Goal: Task Accomplishment & Management: Complete application form

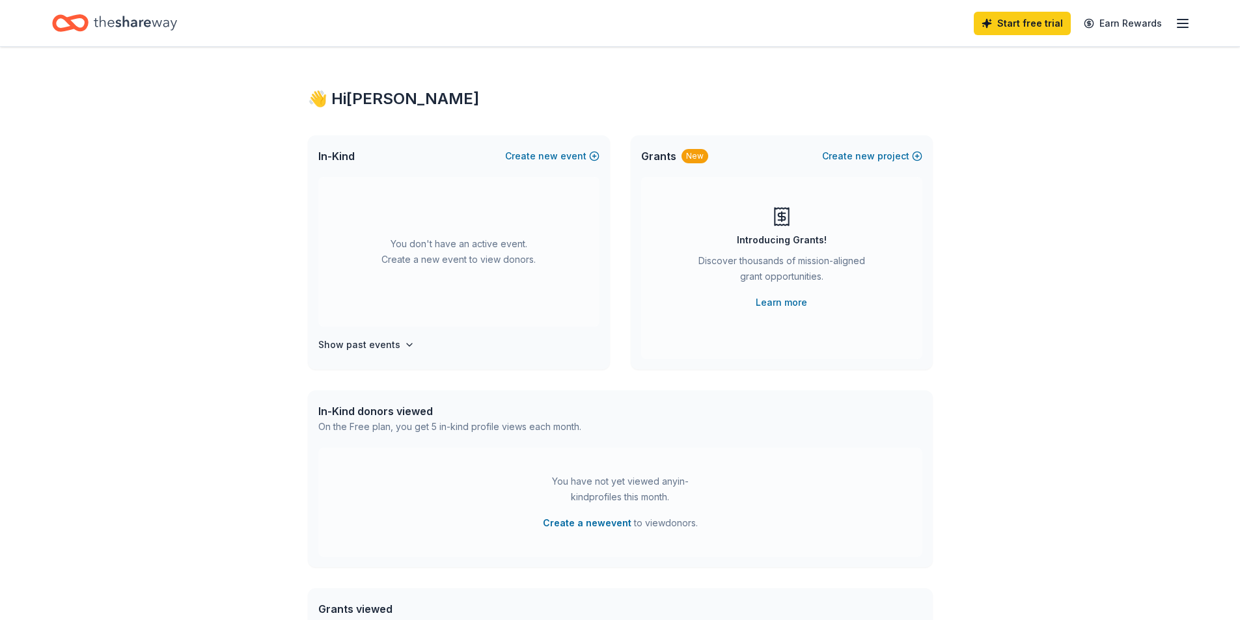
click at [545, 146] on div "In-Kind Create new event" at bounding box center [459, 156] width 302 height 42
click at [545, 159] on span "new" at bounding box center [548, 156] width 20 height 16
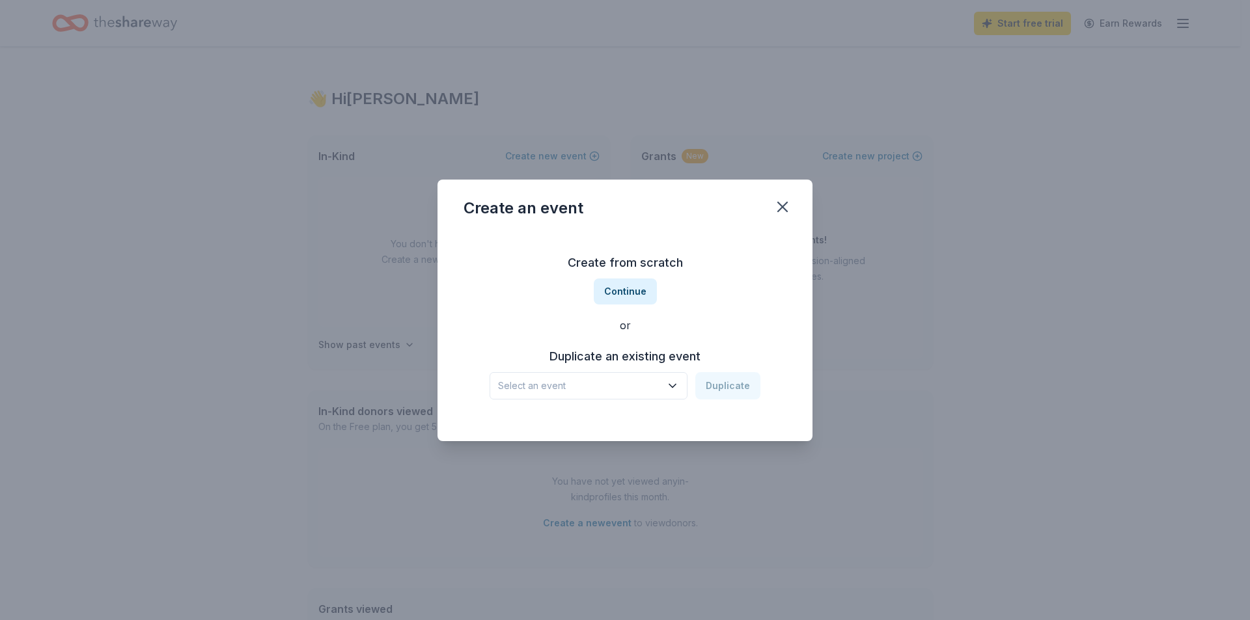
click at [605, 376] on button "Select an event" at bounding box center [589, 385] width 198 height 27
click at [590, 426] on div "[GEOGRAPHIC_DATA] [DATE] · [GEOGRAPHIC_DATA]" at bounding box center [590, 429] width 194 height 42
click at [715, 379] on button "Duplicate" at bounding box center [727, 385] width 65 height 27
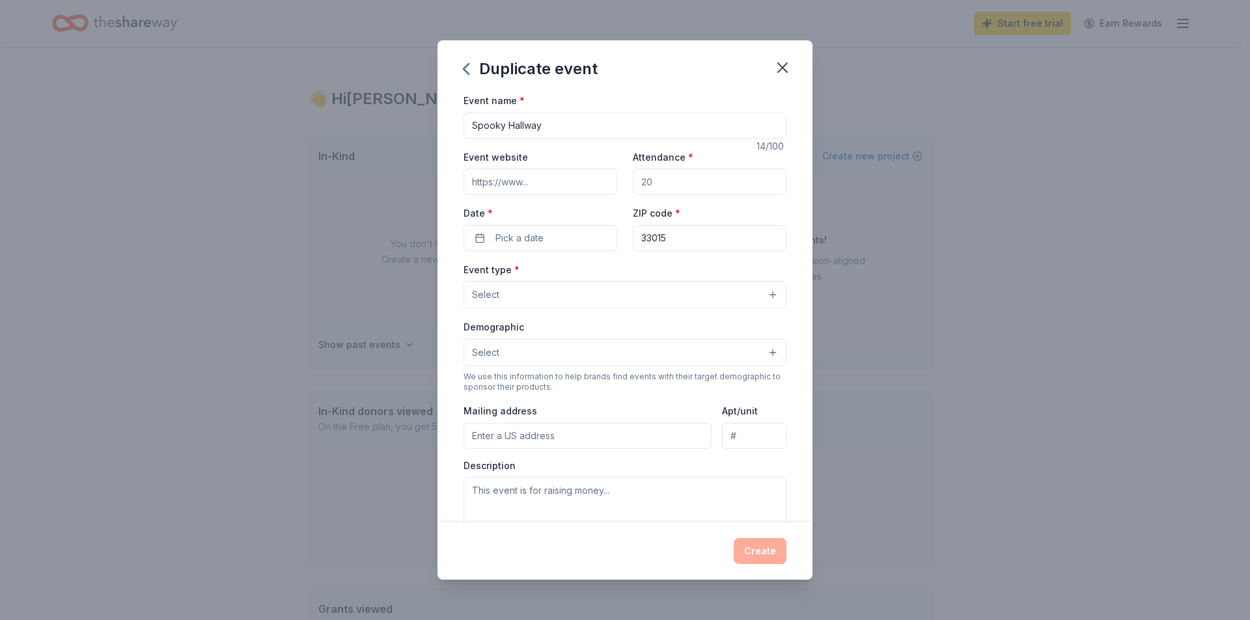
drag, startPoint x: 667, startPoint y: 183, endPoint x: 581, endPoint y: 184, distance: 85.9
click at [581, 184] on div "Event website Attendance * Date * Pick a date ZIP code * 33015" at bounding box center [624, 200] width 323 height 102
click at [638, 181] on input "Attendance *" at bounding box center [710, 182] width 154 height 26
click at [512, 176] on input "Event website" at bounding box center [540, 182] width 154 height 26
click at [562, 243] on button "Pick a date" at bounding box center [540, 238] width 154 height 26
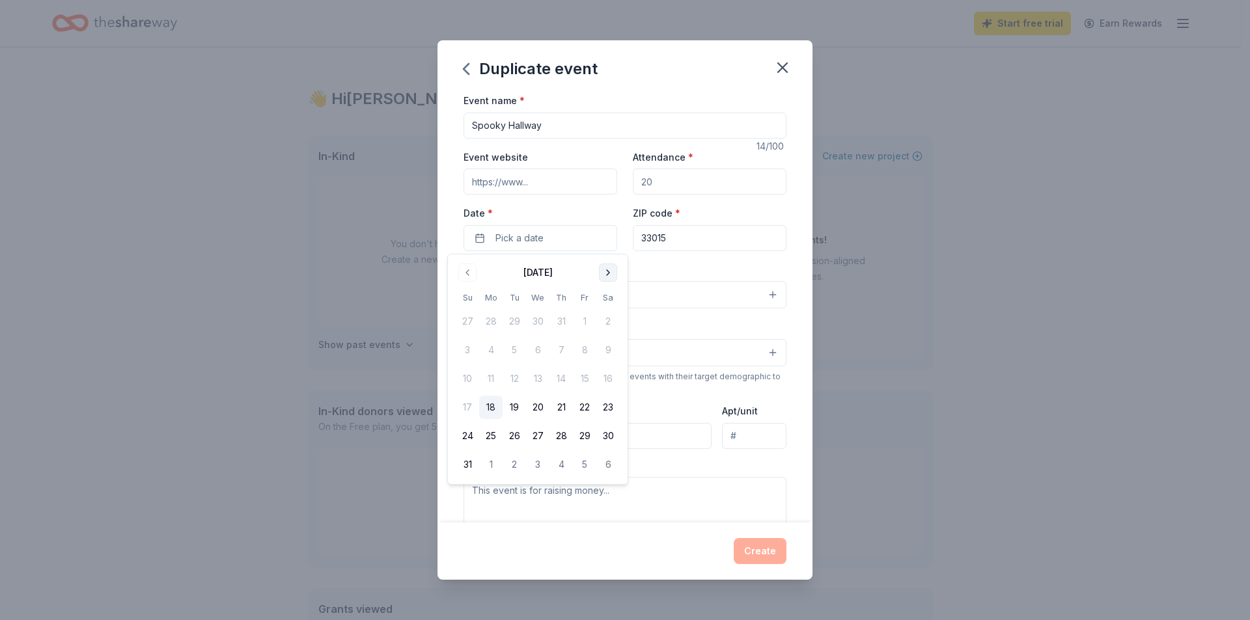
click at [606, 279] on button "Go to next month" at bounding box center [608, 273] width 18 height 18
click at [588, 411] on button "24" at bounding box center [584, 407] width 23 height 23
click at [687, 302] on button "Select" at bounding box center [624, 294] width 323 height 27
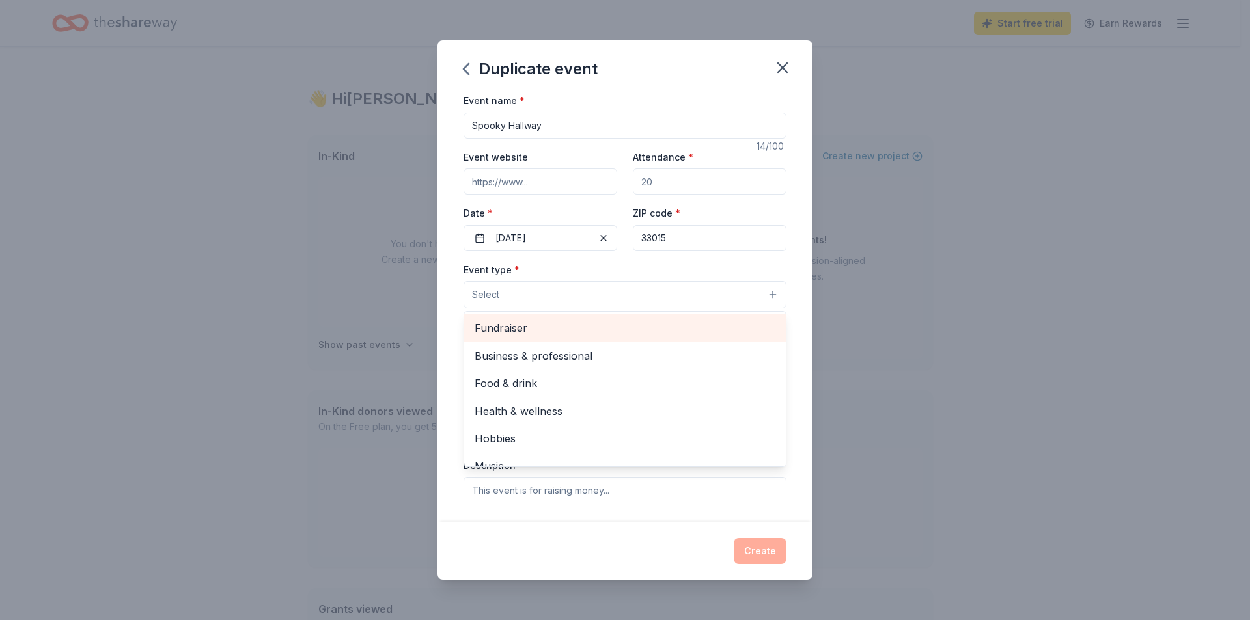
click at [555, 324] on span "Fundraiser" at bounding box center [625, 328] width 301 height 17
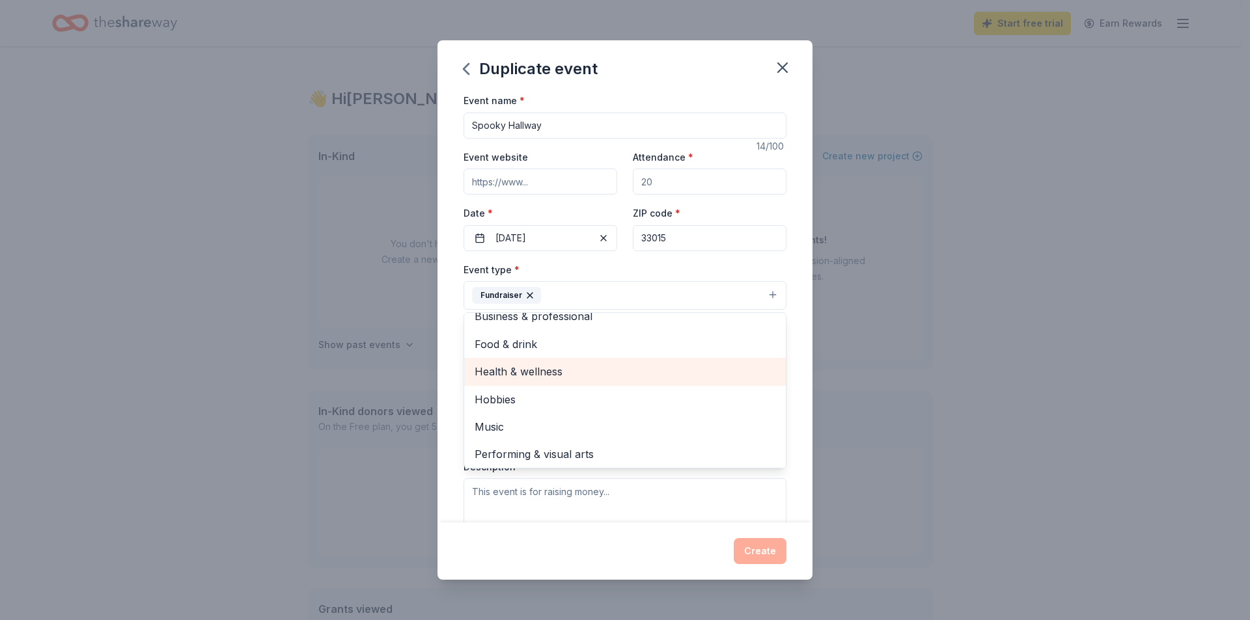
scroll to position [16, 0]
click at [782, 291] on div "Event name * [GEOGRAPHIC_DATA] 14 /100 Event website Attendance * Date * [DATE]…" at bounding box center [624, 307] width 375 height 430
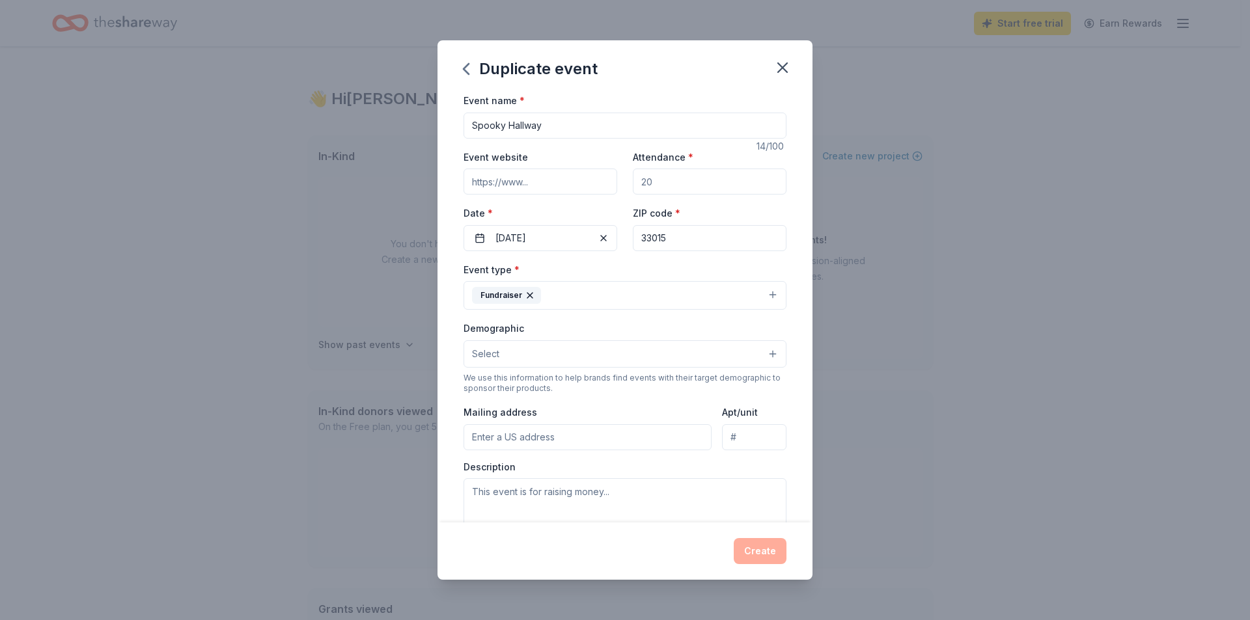
click at [626, 359] on button "Select" at bounding box center [624, 353] width 323 height 27
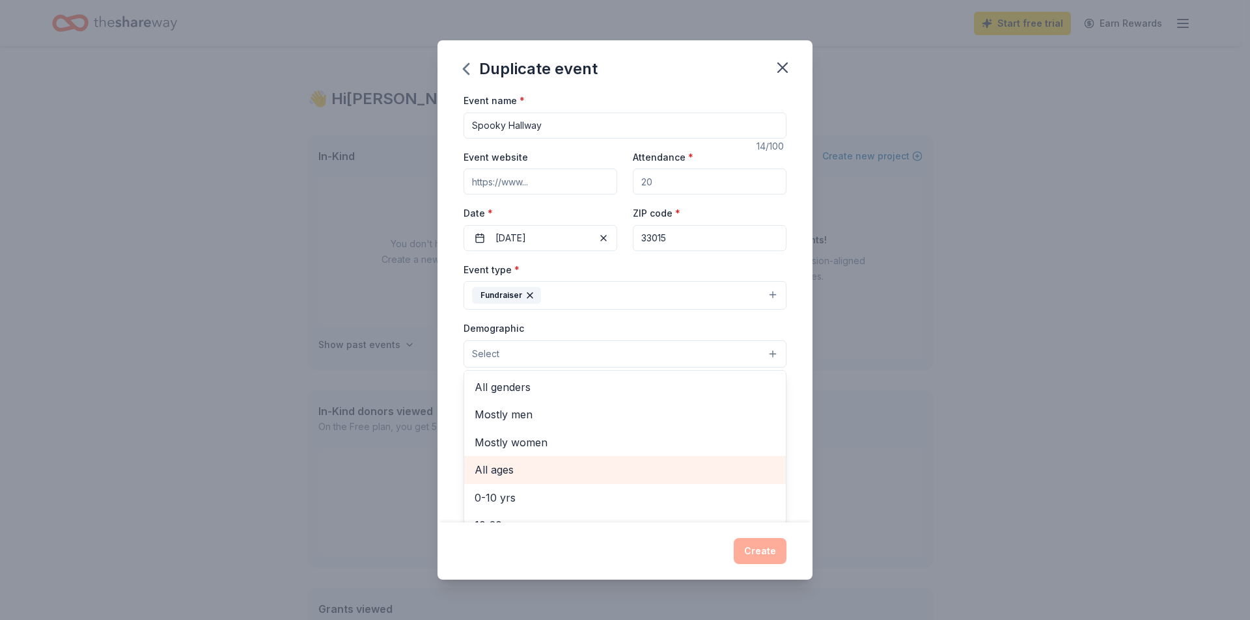
click at [535, 460] on div "All ages" at bounding box center [625, 469] width 322 height 27
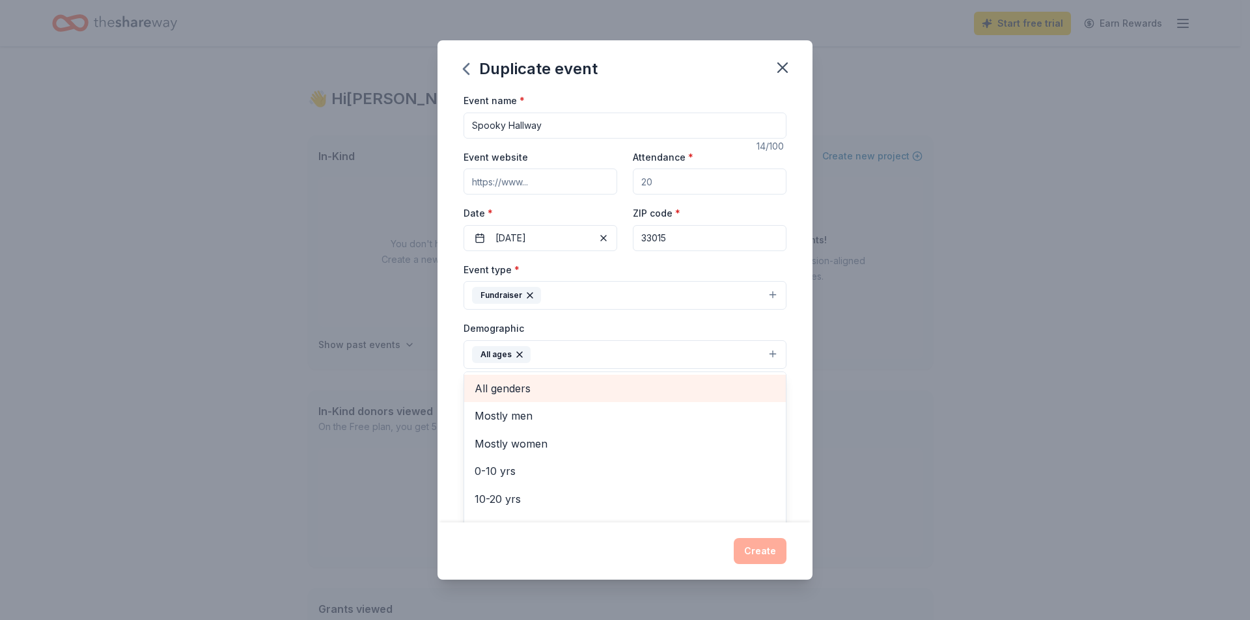
click at [579, 386] on span "All genders" at bounding box center [625, 388] width 301 height 17
click at [756, 334] on div "Demographic All ages All genders Mostly men Mostly women 0-10 yrs 10-20 yrs 20-…" at bounding box center [624, 344] width 323 height 49
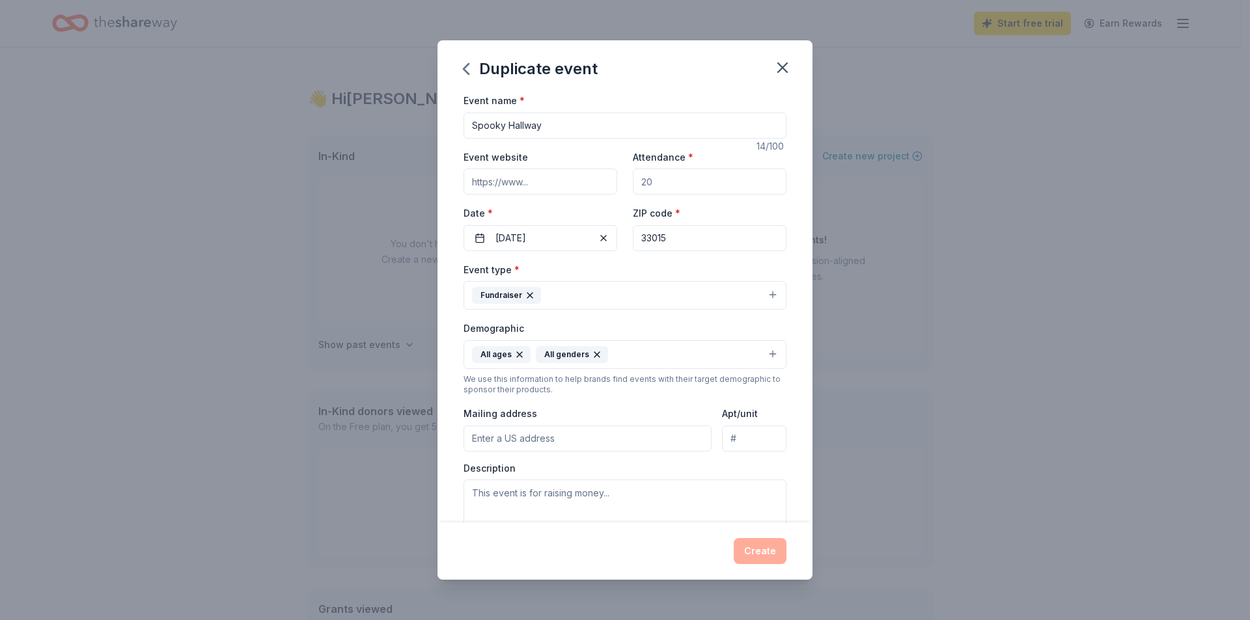
click at [585, 445] on input "Mailing address" at bounding box center [587, 439] width 248 height 26
type input "[STREET_ADDRESS]"
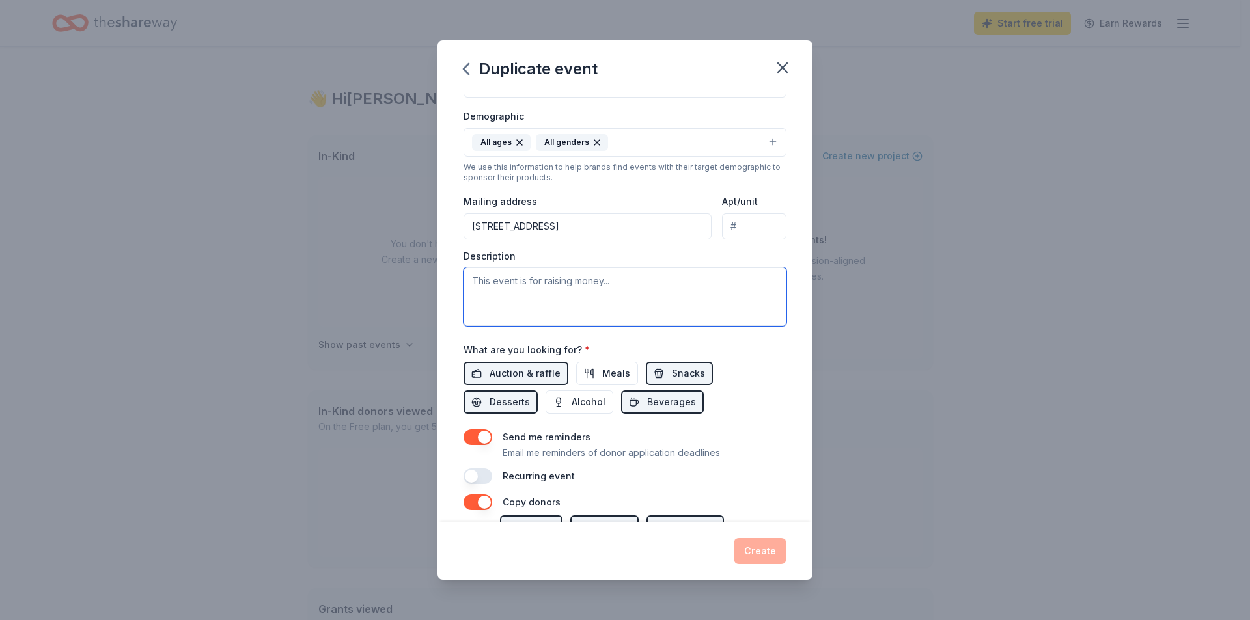
scroll to position [260, 0]
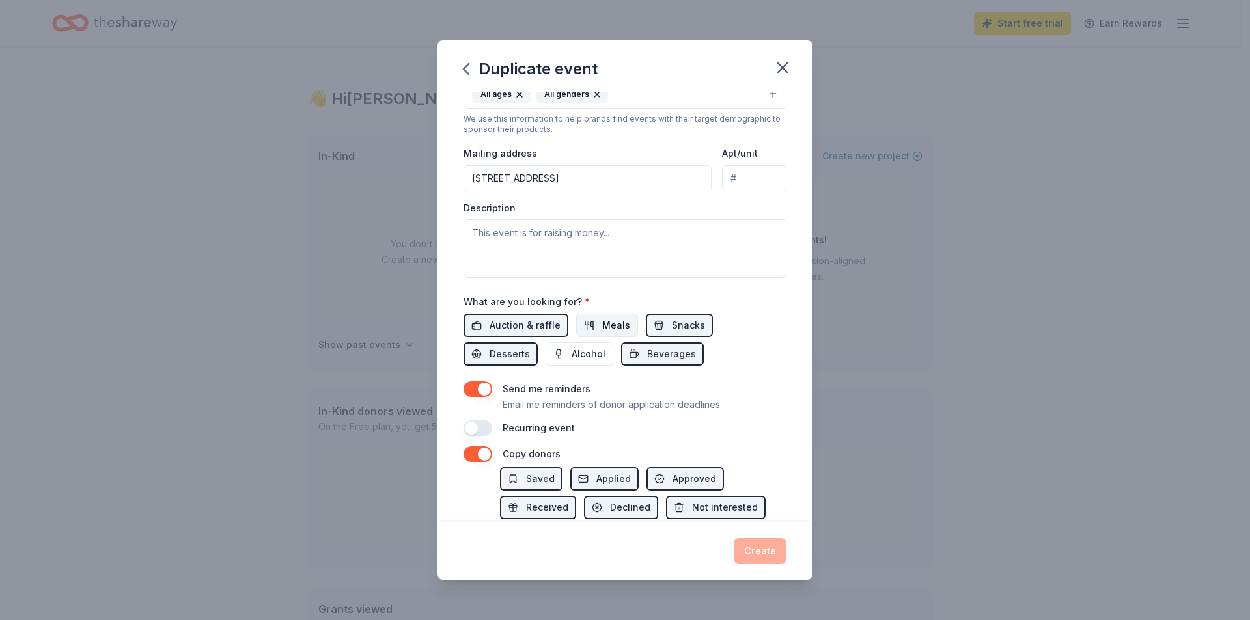
click at [605, 319] on span "Meals" at bounding box center [616, 326] width 28 height 16
click at [590, 361] on span "Alcohol" at bounding box center [589, 354] width 34 height 16
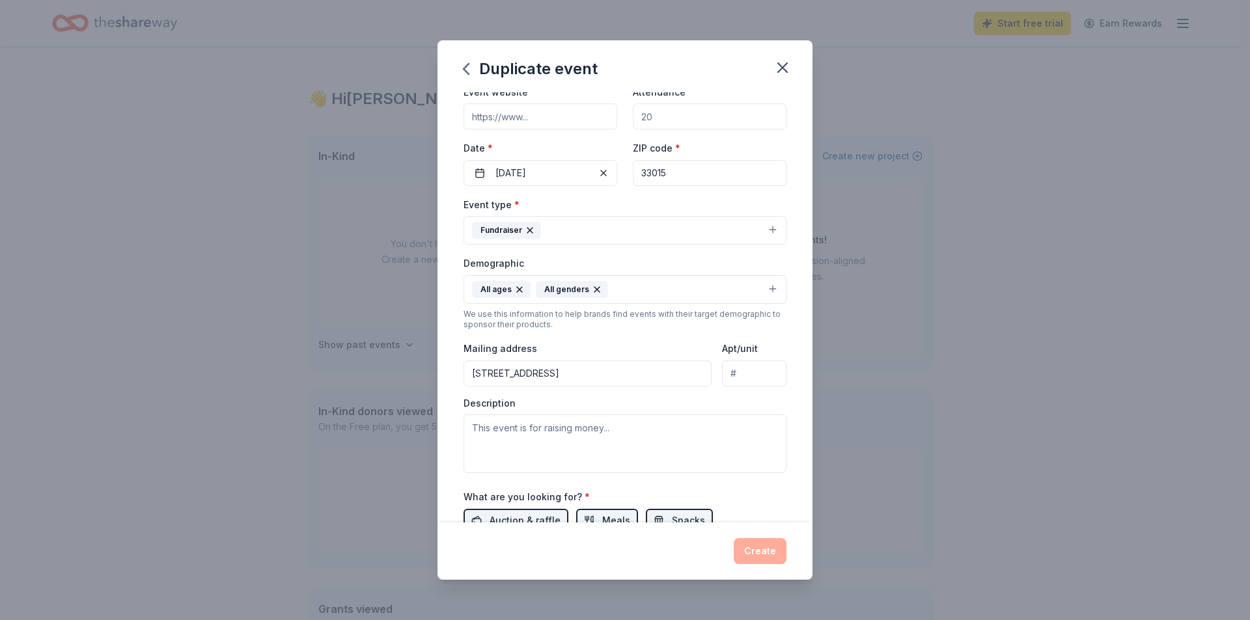
scroll to position [0, 0]
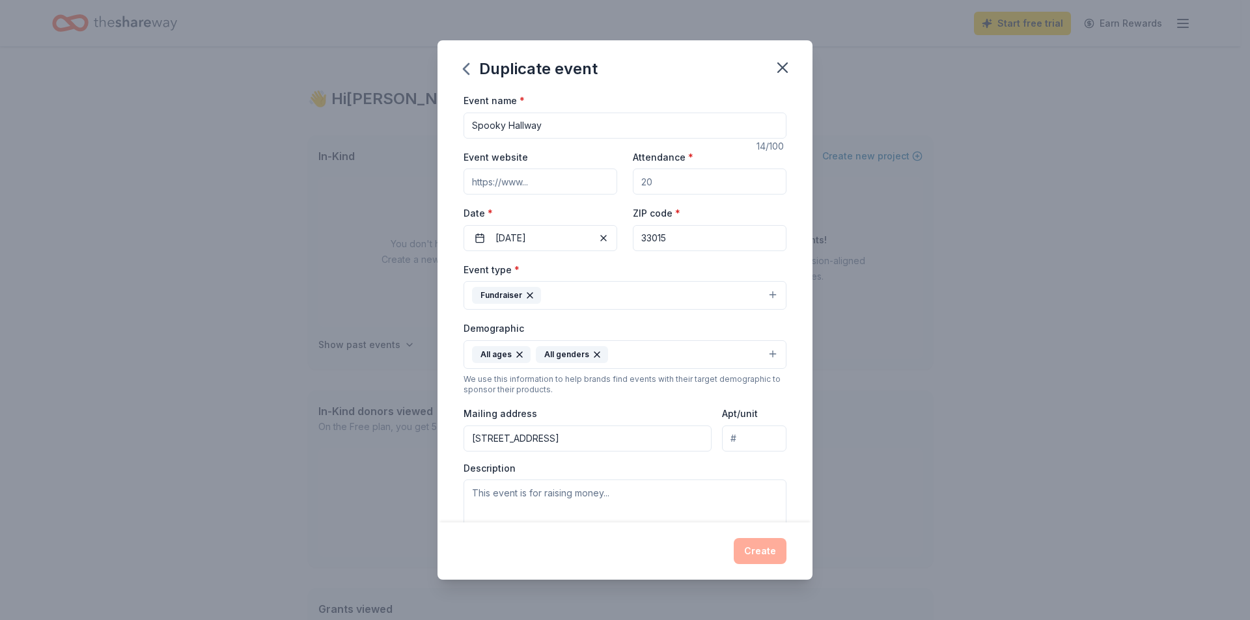
click at [693, 185] on input "Attendance *" at bounding box center [710, 182] width 154 height 26
type input "800"
click at [555, 187] on input "Event website" at bounding box center [540, 182] width 154 height 26
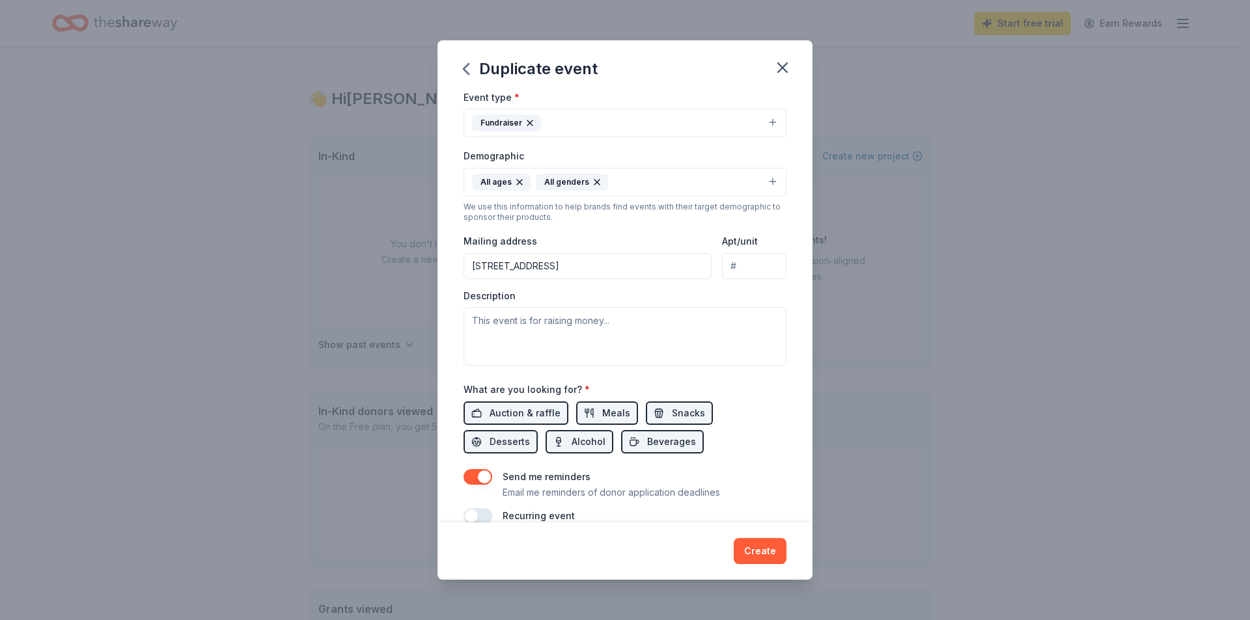
scroll to position [195, 0]
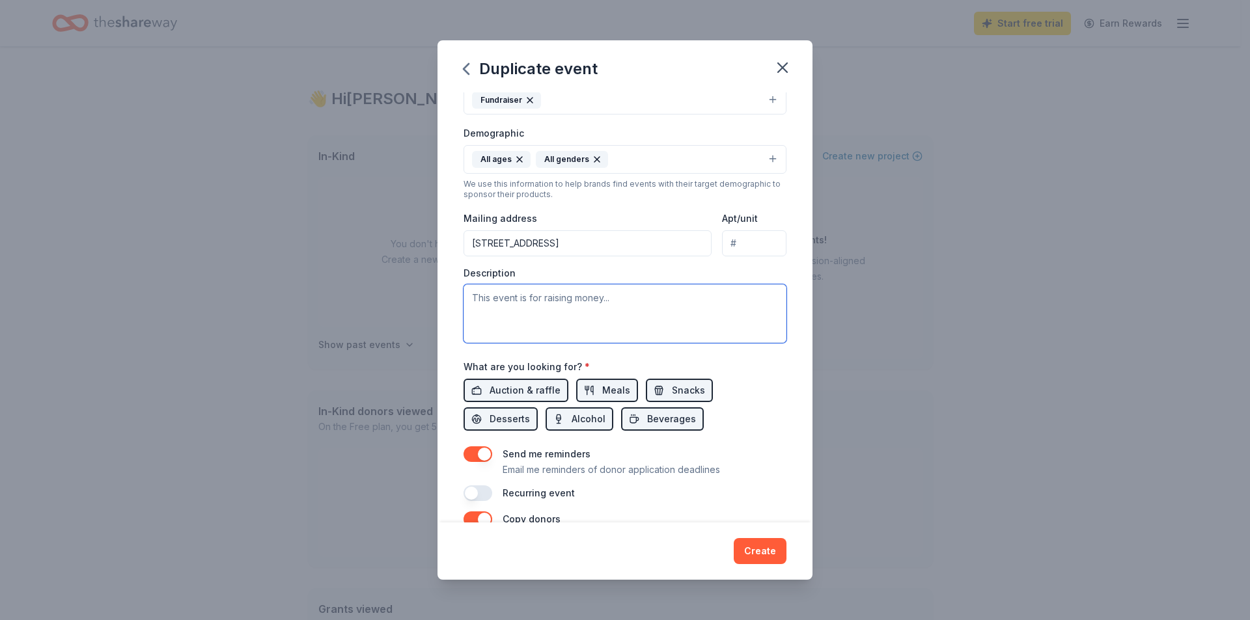
click at [671, 329] on textarea at bounding box center [624, 313] width 323 height 59
paste textarea "Lor ips dolo 86 sitam, con adipisc Elitse Doeiusm tempo inc utla e doloremag al…"
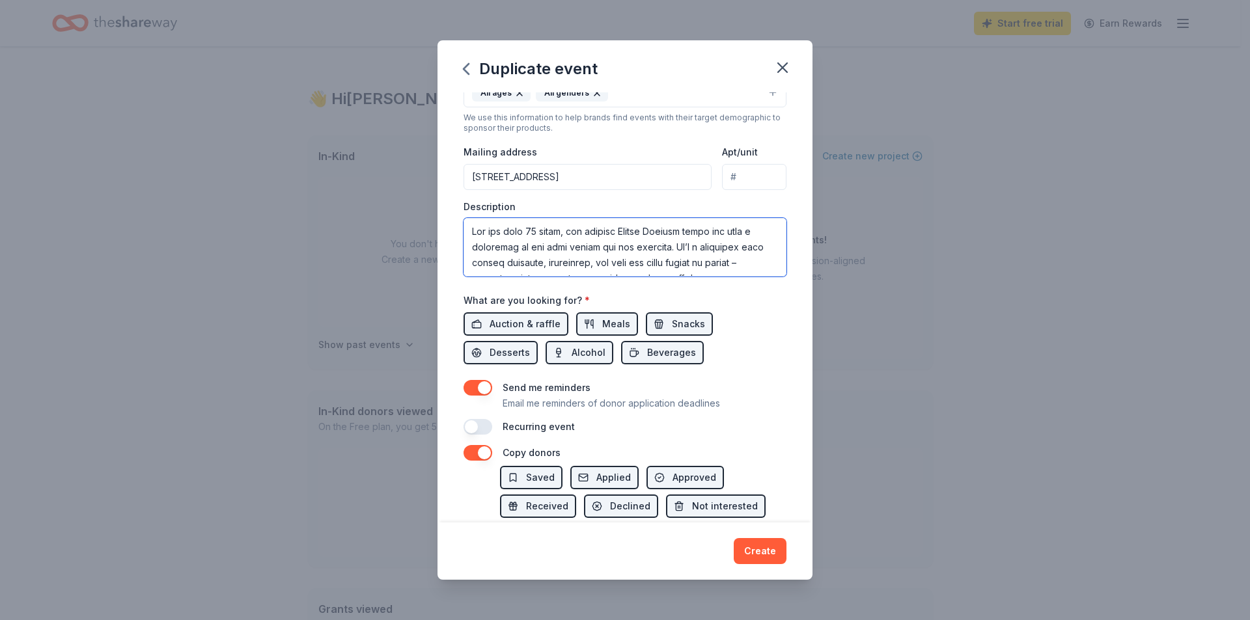
scroll to position [130, 0]
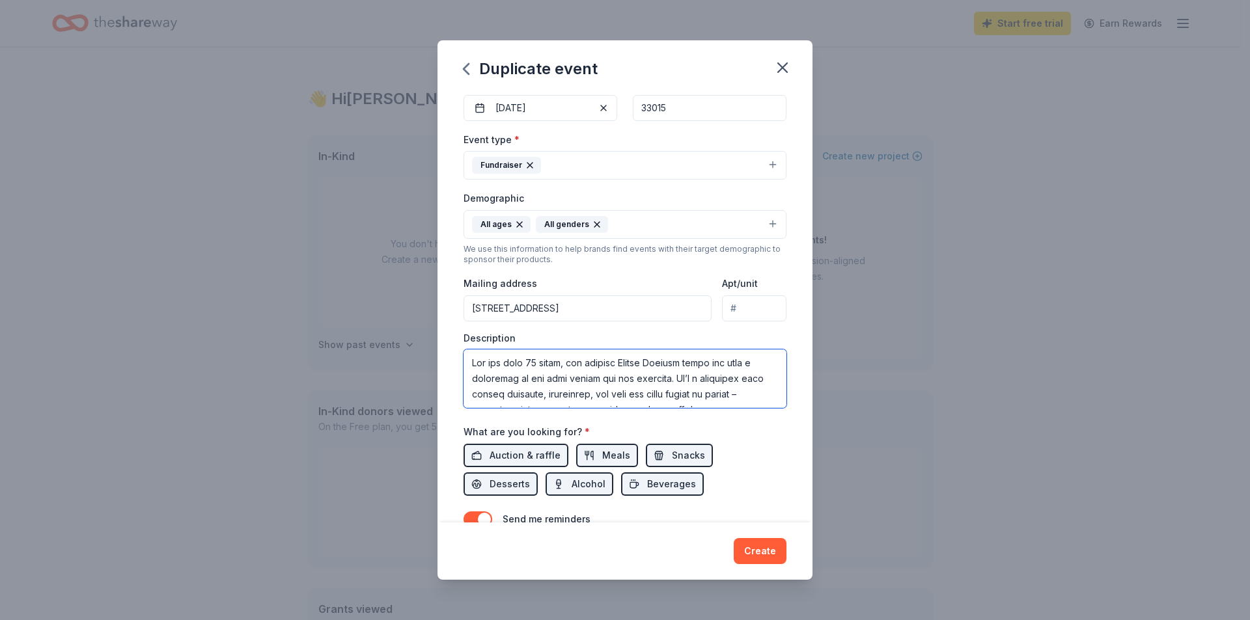
click at [471, 362] on textarea at bounding box center [624, 379] width 323 height 59
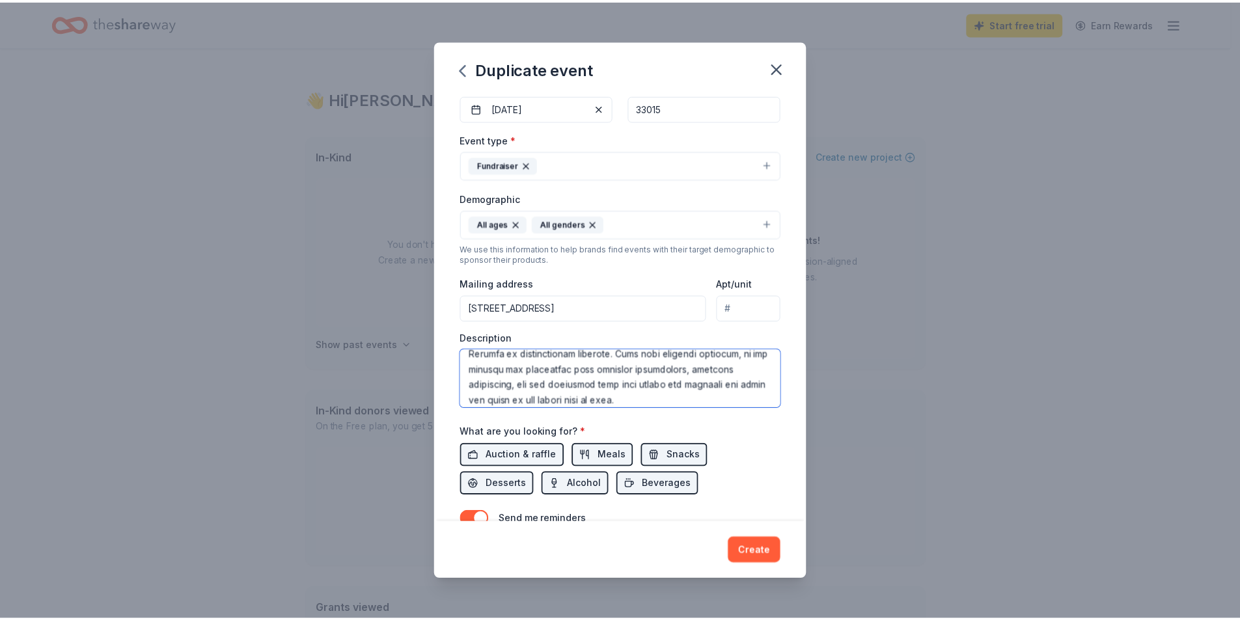
scroll to position [274, 0]
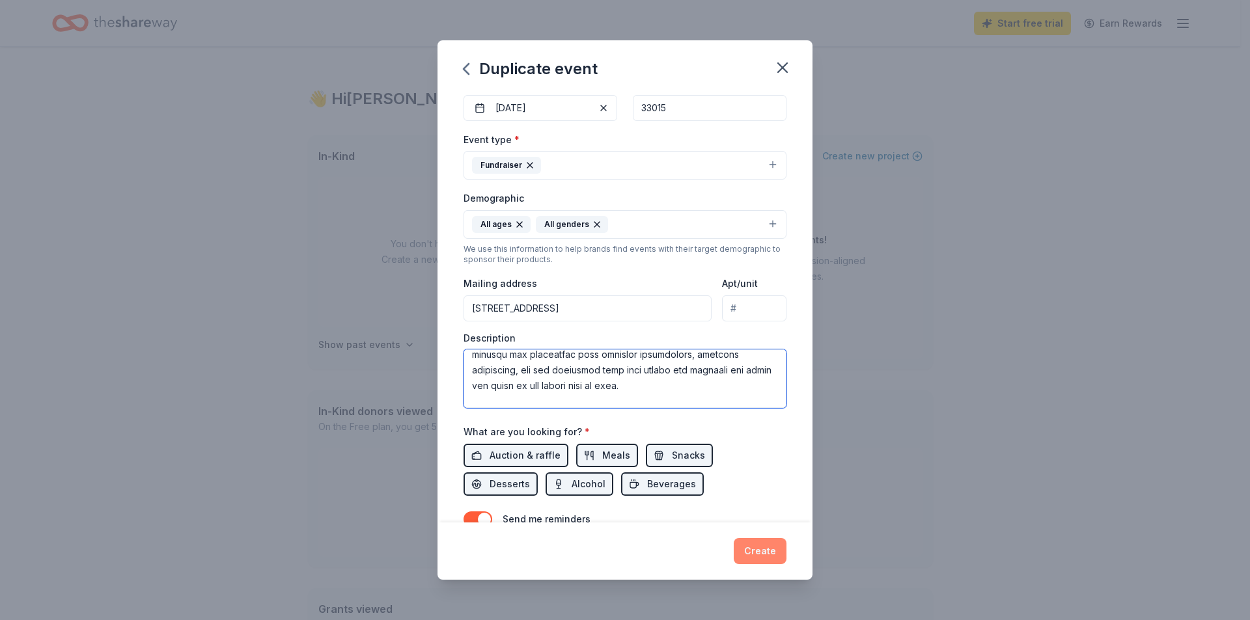
type textarea "Lor ips dolo 83 sitam, con adipisc Elitse Doeiusm tempo inc utla e doloremag al…"
click at [777, 549] on button "Create" at bounding box center [760, 551] width 53 height 26
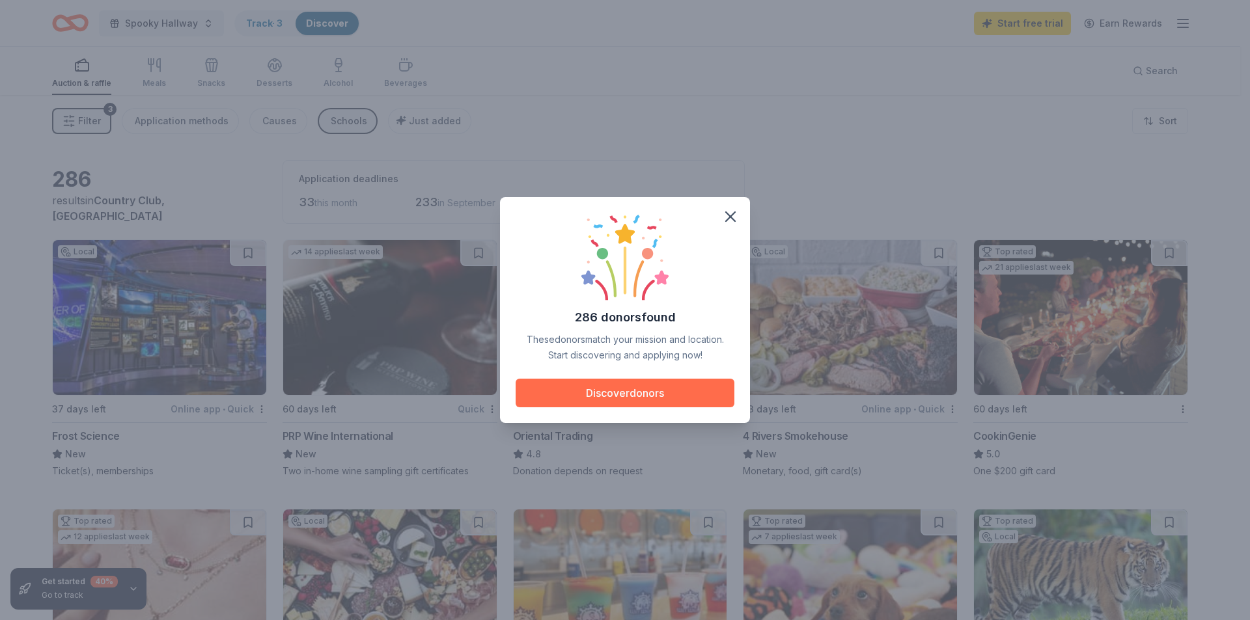
click at [635, 392] on button "Discover donors" at bounding box center [625, 393] width 219 height 29
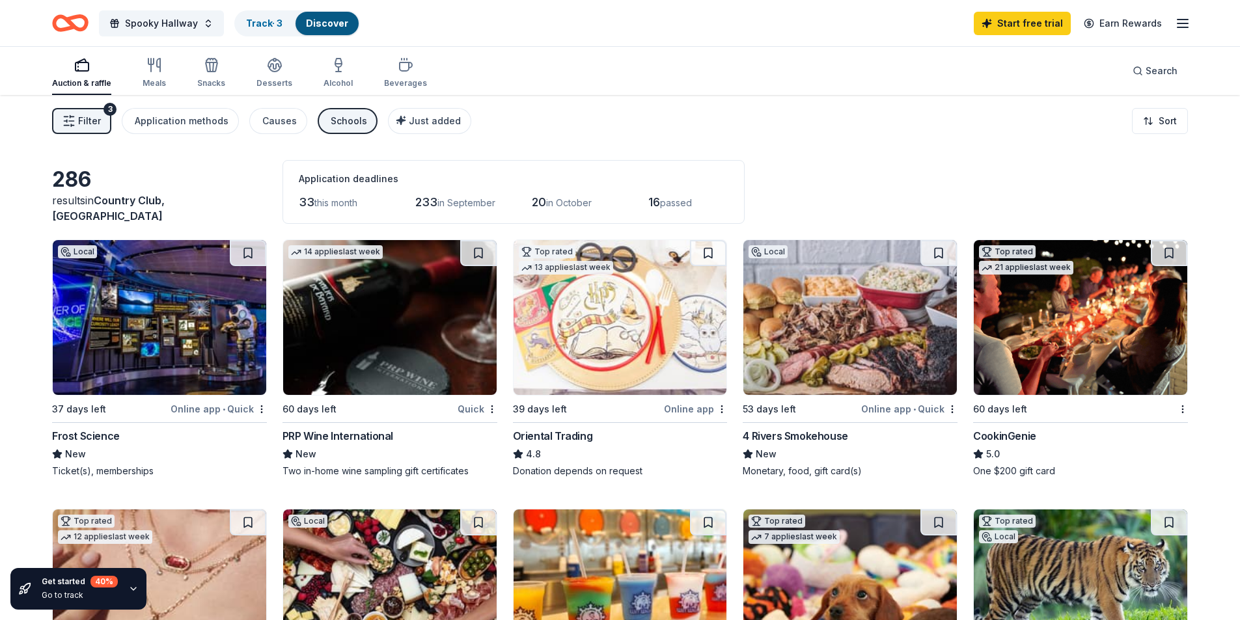
click at [191, 409] on div "Online app • Quick" at bounding box center [219, 409] width 96 height 16
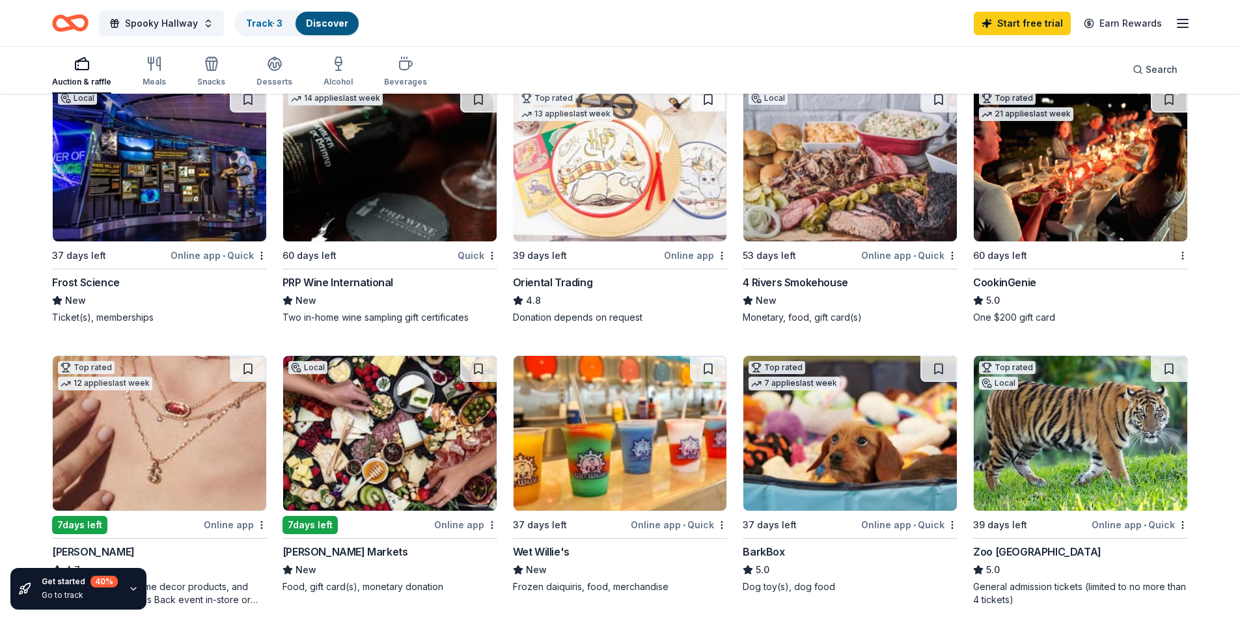
scroll to position [130, 0]
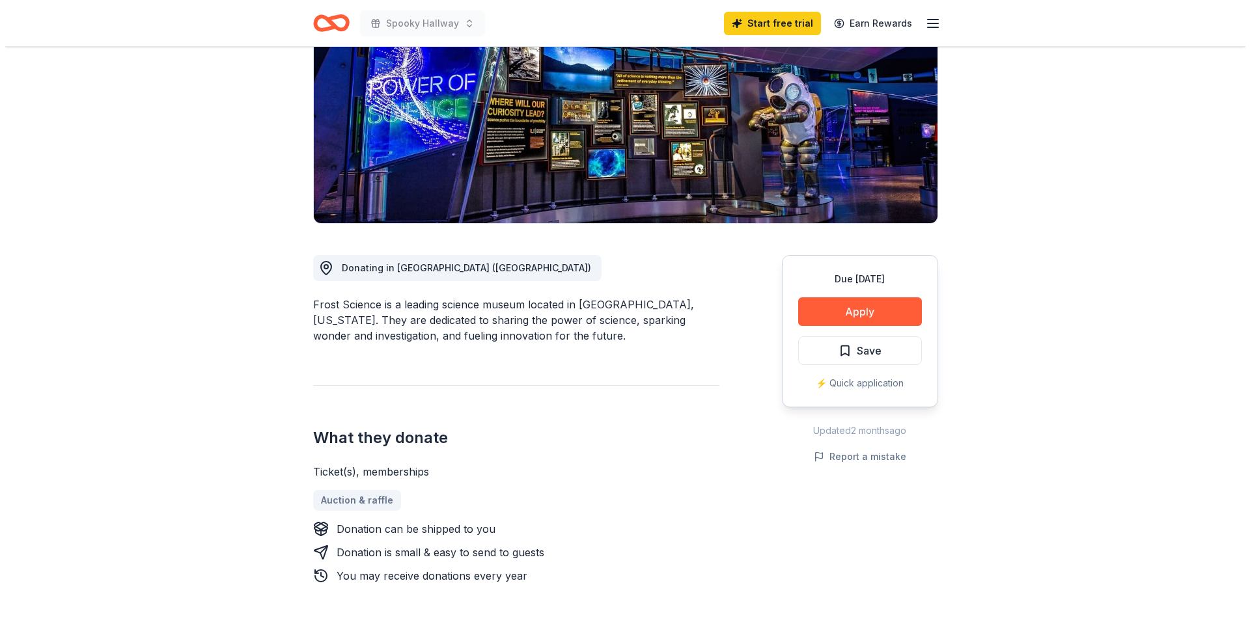
scroll to position [195, 0]
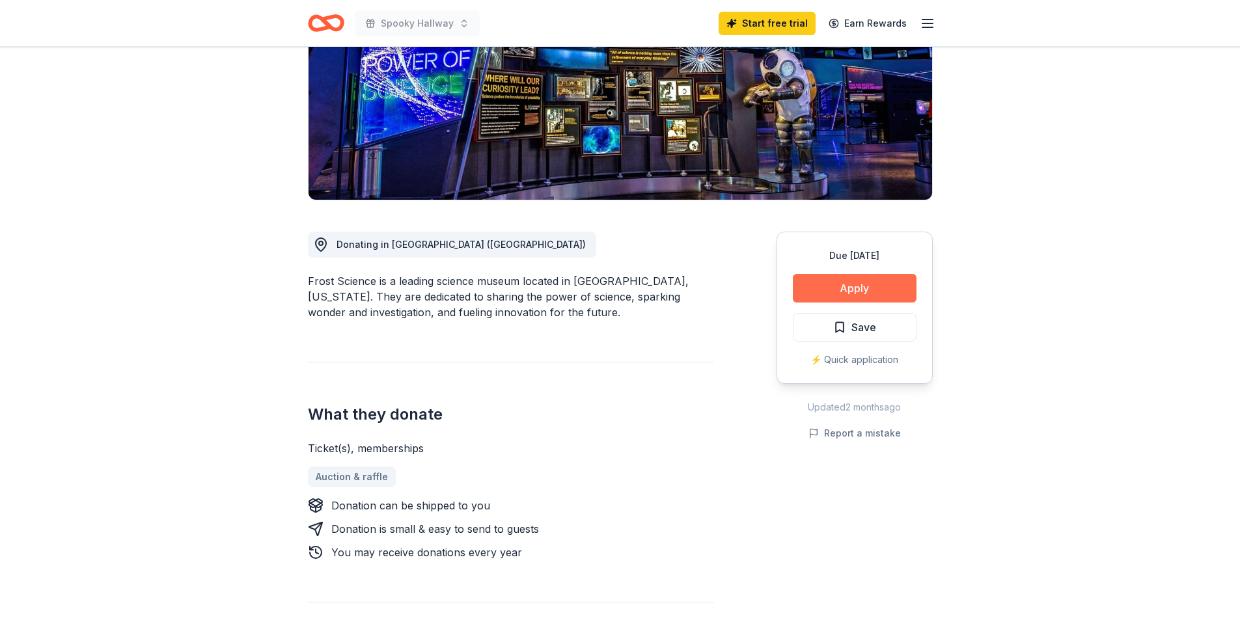
click at [836, 281] on button "Apply" at bounding box center [855, 288] width 124 height 29
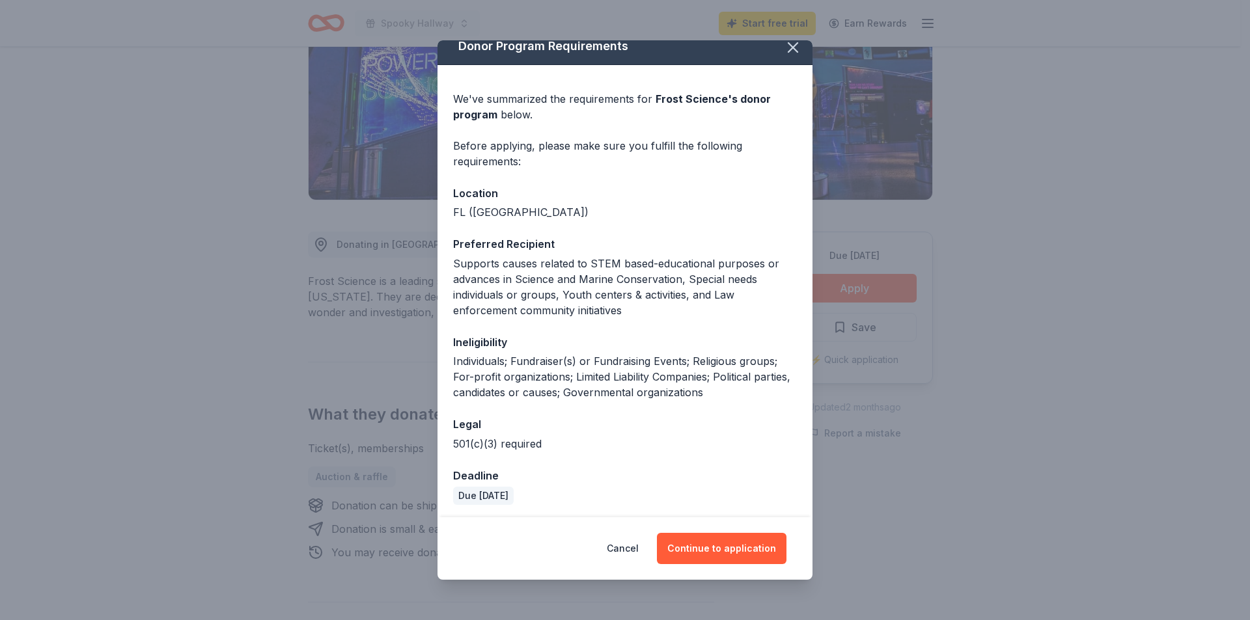
scroll to position [16, 0]
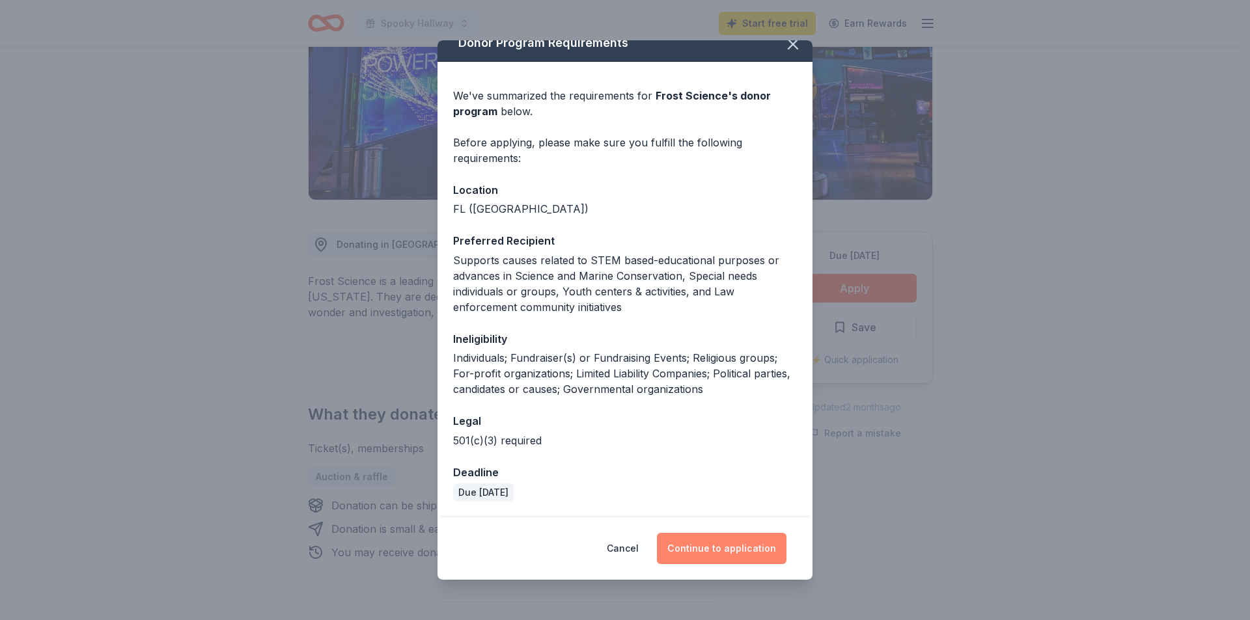
click at [702, 543] on button "Continue to application" at bounding box center [722, 548] width 130 height 31
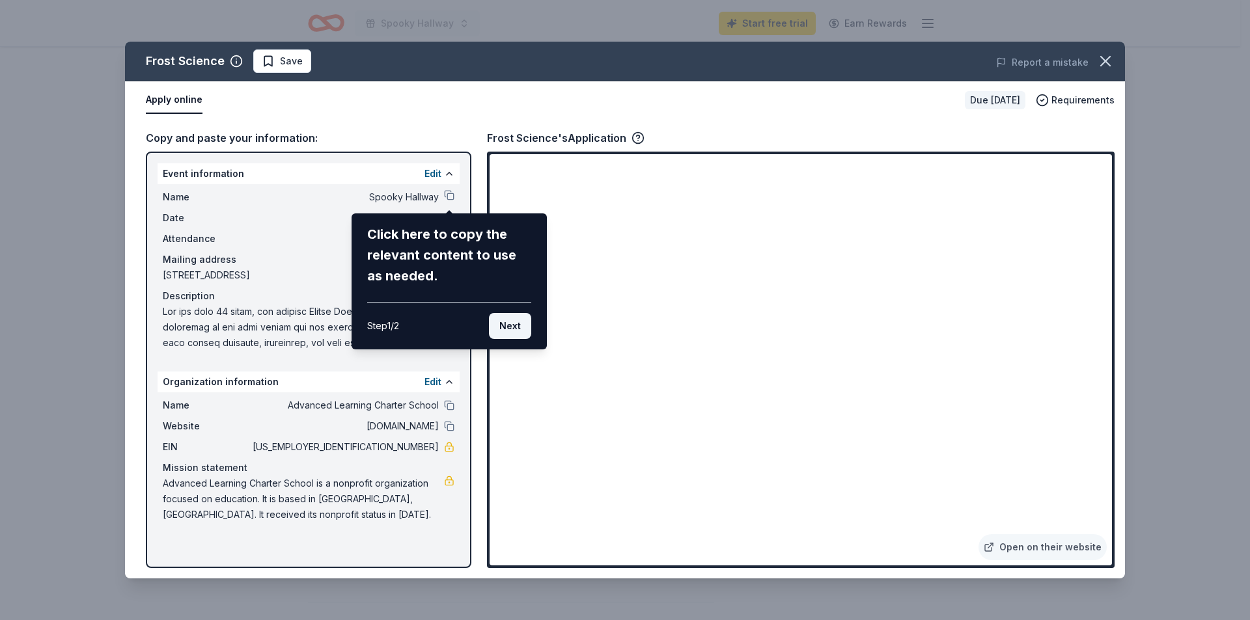
click at [512, 320] on button "Next" at bounding box center [510, 326] width 42 height 26
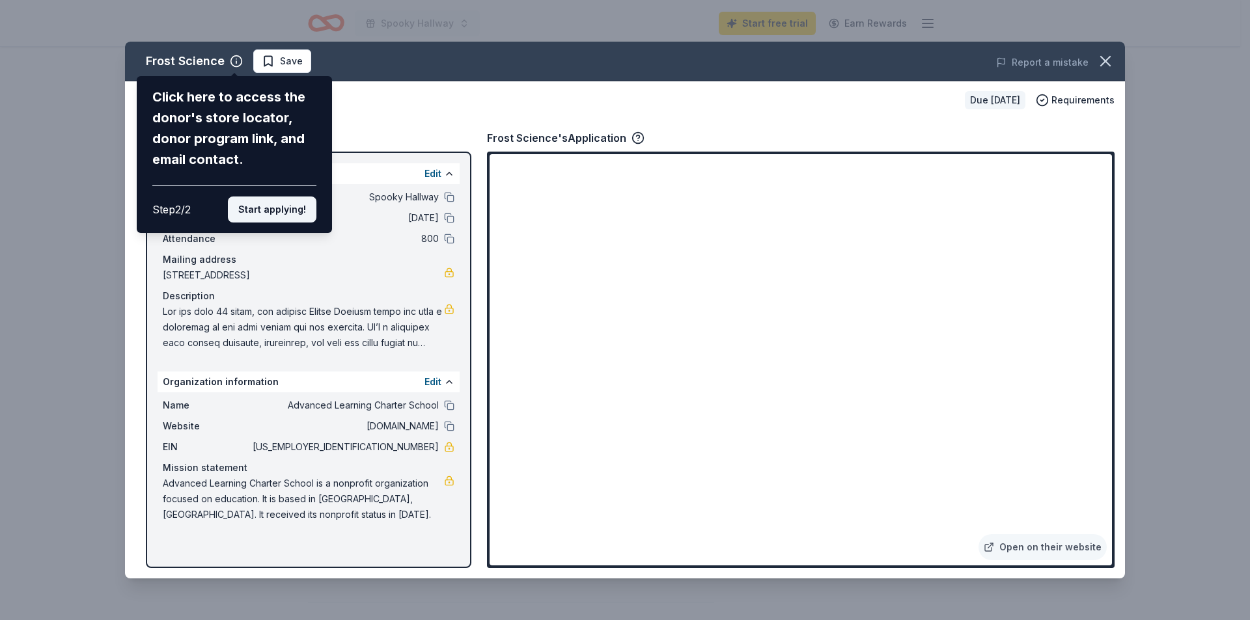
click at [262, 206] on button "Start applying!" at bounding box center [272, 210] width 89 height 26
